Goal: Navigation & Orientation: Find specific page/section

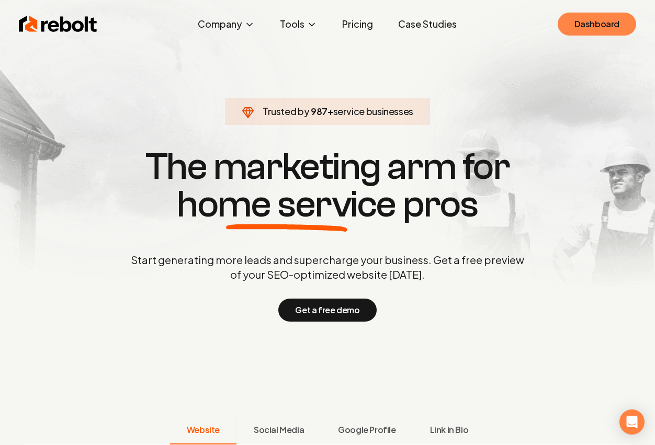
click at [589, 30] on link "Dashboard" at bounding box center [596, 24] width 78 height 23
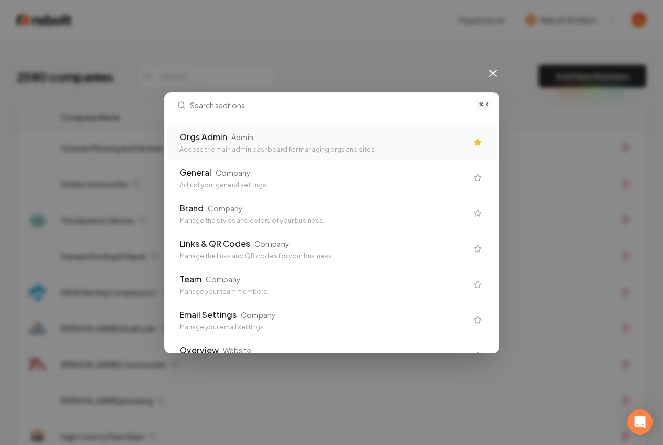
click at [265, 139] on div "Orgs Admin Admin" at bounding box center [323, 137] width 288 height 13
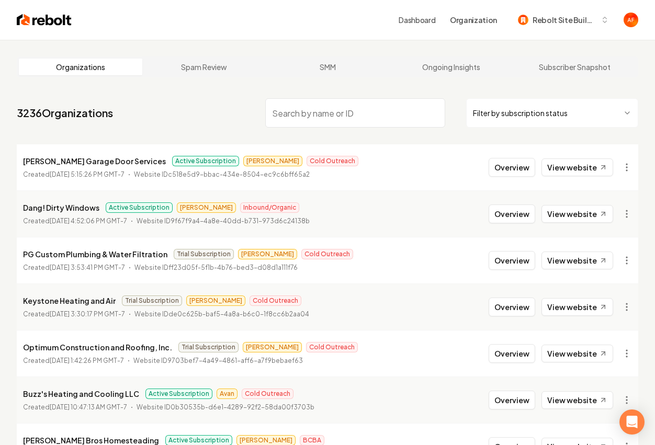
click at [357, 115] on input "search" at bounding box center [354, 112] width 179 height 29
click at [581, 168] on link "View website" at bounding box center [577, 167] width 72 height 18
click at [568, 260] on link "View website" at bounding box center [577, 261] width 72 height 18
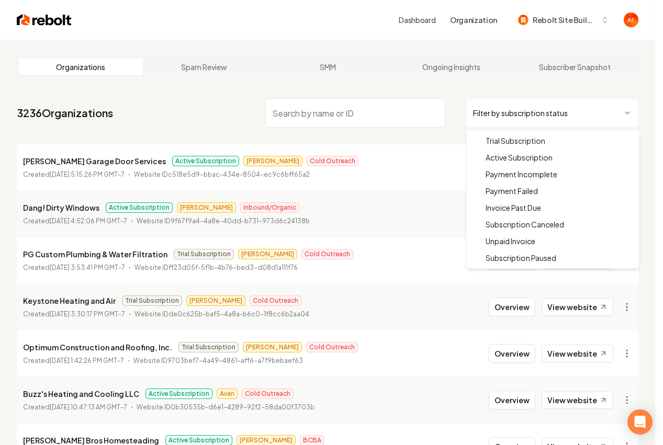
click at [517, 107] on html "Dashboard Organization Rebolt Site Builder Organizations Spam Review SMM Ongoin…" at bounding box center [331, 222] width 663 height 445
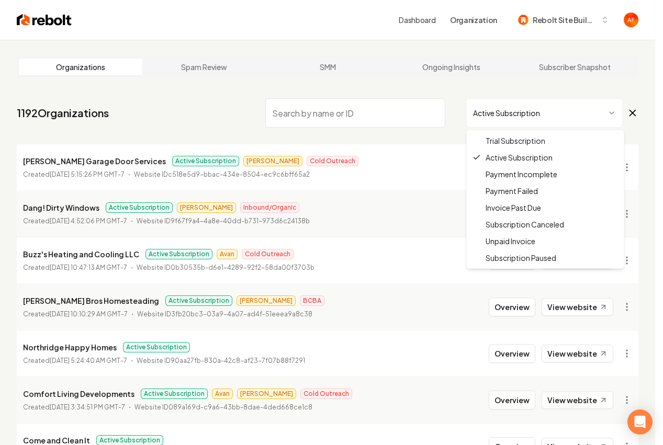
click at [583, 113] on html "Dashboard Organization Rebolt Site Builder Organizations Spam Review SMM Ongoin…" at bounding box center [331, 222] width 663 height 445
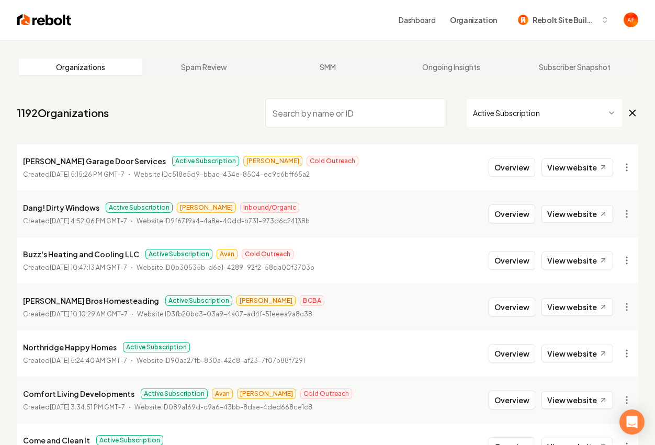
drag, startPoint x: 205, startPoint y: 116, endPoint x: 199, endPoint y: 106, distance: 11.8
click at [203, 111] on nav "1192 Organizations Active Subscription" at bounding box center [327, 117] width 621 height 46
click at [533, 117] on html "Dashboard Organization Rebolt Site Builder Organizations Spam Review SMM Ongoin…" at bounding box center [327, 222] width 655 height 445
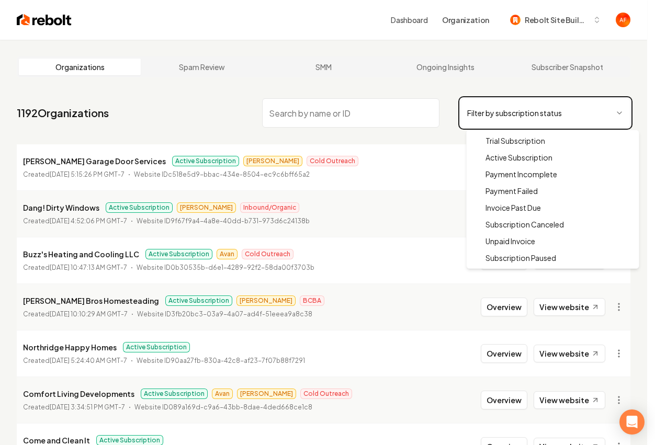
click at [490, 69] on html "Dashboard Organization Rebolt Site Builder Organizations Spam Review SMM Ongoin…" at bounding box center [327, 222] width 655 height 445
